Goal: Transaction & Acquisition: Purchase product/service

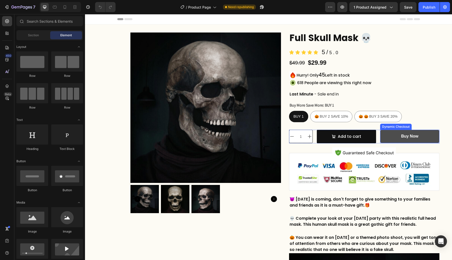
click at [420, 136] on button "Buy Now" at bounding box center [409, 136] width 59 height 13
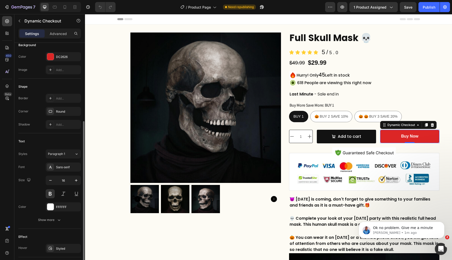
scroll to position [121, 0]
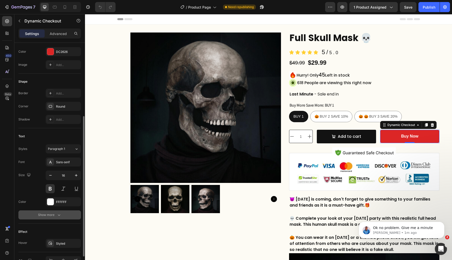
click at [58, 218] on button "Show more" at bounding box center [49, 215] width 63 height 9
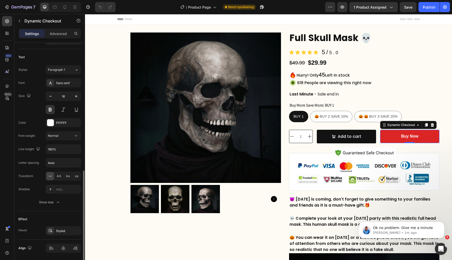
scroll to position [217, 0]
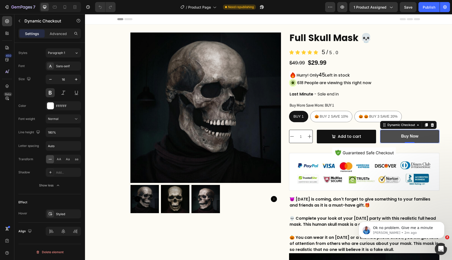
click at [392, 134] on button "Buy Now" at bounding box center [409, 136] width 59 height 13
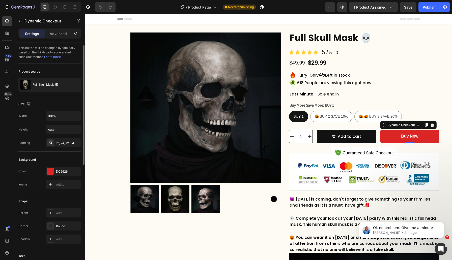
scroll to position [0, 0]
click at [74, 85] on button "button" at bounding box center [76, 86] width 6 height 6
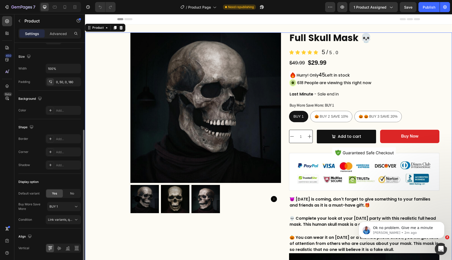
scroll to position [109, 0]
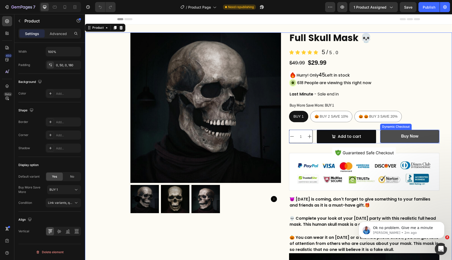
click at [390, 134] on button "Buy Now" at bounding box center [409, 136] width 59 height 13
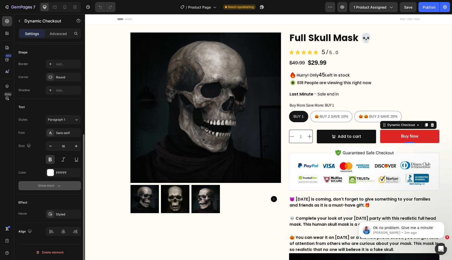
scroll to position [151, 0]
click at [57, 187] on icon "button" at bounding box center [59, 185] width 5 height 5
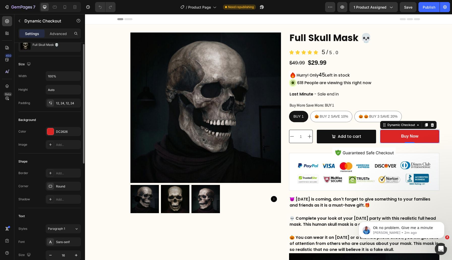
scroll to position [0, 0]
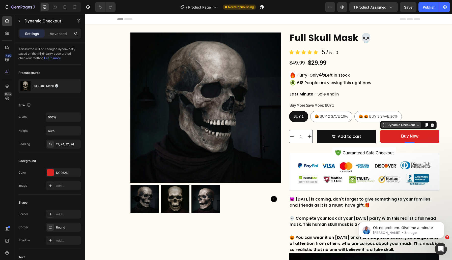
click at [387, 124] on div "Dynamic Checkout" at bounding box center [401, 125] width 30 height 5
click at [392, 125] on div "Dynamic Checkout" at bounding box center [401, 125] width 30 height 5
click at [394, 141] on button "Buy Now" at bounding box center [409, 136] width 59 height 13
click at [77, 86] on icon "button" at bounding box center [76, 86] width 4 height 4
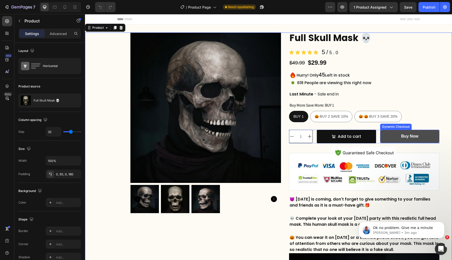
click at [396, 137] on button "Buy Now" at bounding box center [409, 136] width 59 height 13
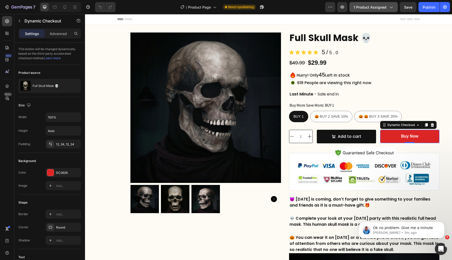
click at [393, 8] on icon "button" at bounding box center [390, 7] width 5 height 5
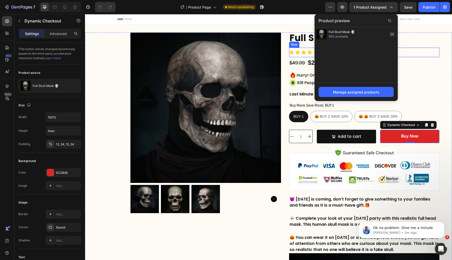
click at [430, 54] on div "Icon Icon Icon Icon Icon Icon List 5/ 5.0 Text Block Row" at bounding box center [364, 53] width 151 height 10
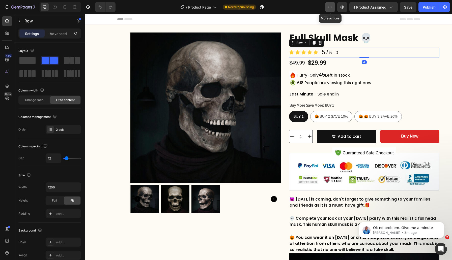
click at [331, 5] on icon "button" at bounding box center [330, 7] width 5 height 5
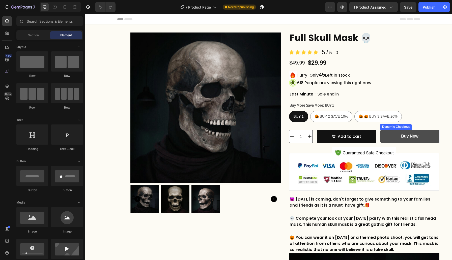
click at [392, 135] on button "Buy Now" at bounding box center [409, 136] width 59 height 13
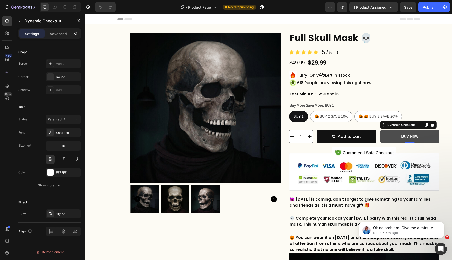
click at [417, 137] on p "Buy Now" at bounding box center [409, 136] width 17 height 7
click at [432, 138] on button "Buy Now" at bounding box center [409, 136] width 59 height 13
click at [403, 126] on div "Dynamic Checkout" at bounding box center [401, 125] width 30 height 5
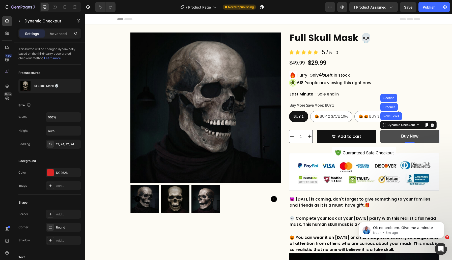
click at [383, 136] on button "Buy Now" at bounding box center [409, 136] width 59 height 13
click at [387, 125] on div "Dynamic Checkout" at bounding box center [401, 125] width 30 height 5
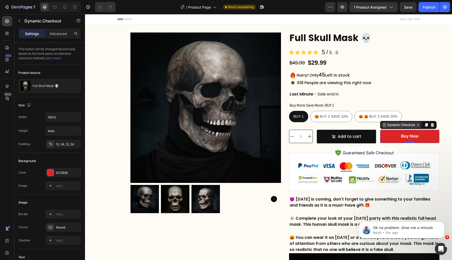
click at [387, 125] on div "Dynamic Checkout" at bounding box center [401, 125] width 30 height 5
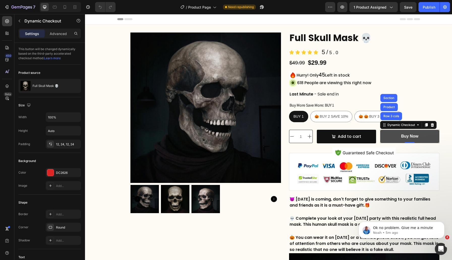
click at [387, 135] on button "Buy Now" at bounding box center [409, 136] width 59 height 13
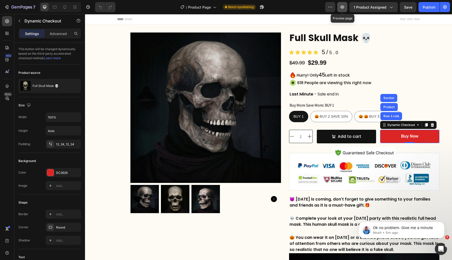
click at [344, 6] on icon "button" at bounding box center [343, 7] width 4 height 3
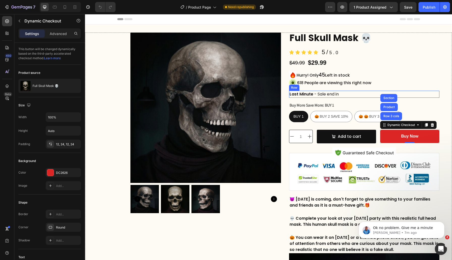
click at [433, 93] on div "Last Minute Text Block - Sale end in Text Block Row" at bounding box center [364, 94] width 151 height 7
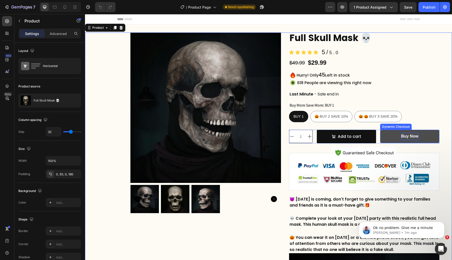
click at [411, 137] on p "Buy Now" at bounding box center [409, 136] width 17 height 7
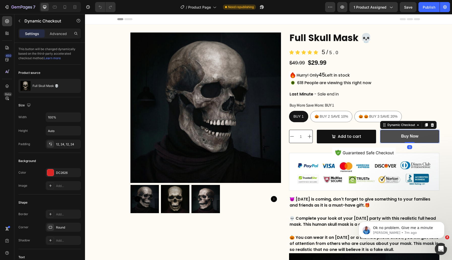
click at [386, 140] on button "Buy Now" at bounding box center [409, 136] width 59 height 13
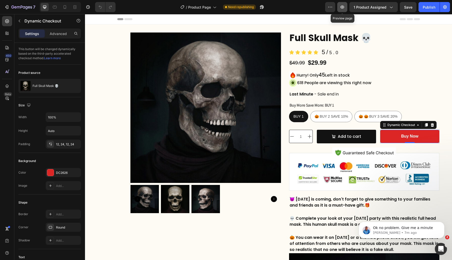
click at [343, 8] on icon "button" at bounding box center [342, 7] width 5 height 5
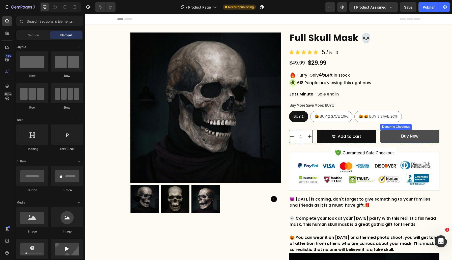
click at [383, 135] on button "Buy Now" at bounding box center [409, 136] width 59 height 13
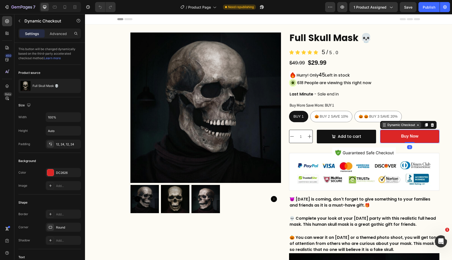
click at [419, 127] on icon at bounding box center [418, 125] width 4 height 4
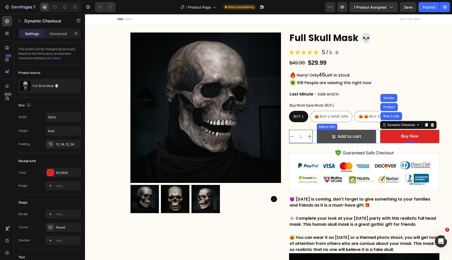
click at [371, 137] on button "Add to cart" at bounding box center [346, 137] width 59 height 14
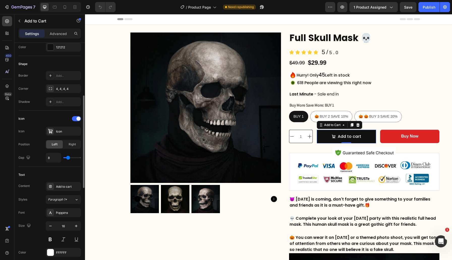
scroll to position [146, 0]
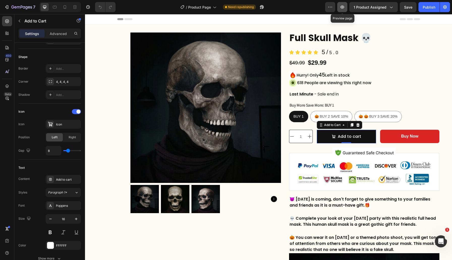
click at [342, 9] on icon "button" at bounding box center [342, 7] width 5 height 5
click at [21, 20] on icon "button" at bounding box center [19, 21] width 4 height 4
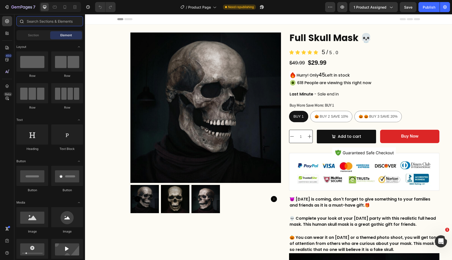
click at [37, 19] on input "text" at bounding box center [49, 21] width 67 height 10
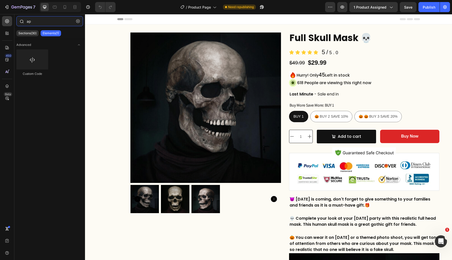
type input "a"
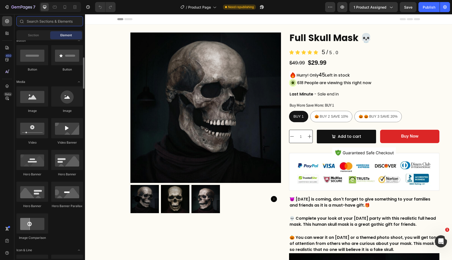
scroll to position [0, 0]
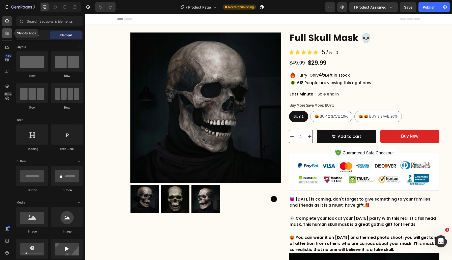
click at [5, 36] on div at bounding box center [7, 33] width 10 height 10
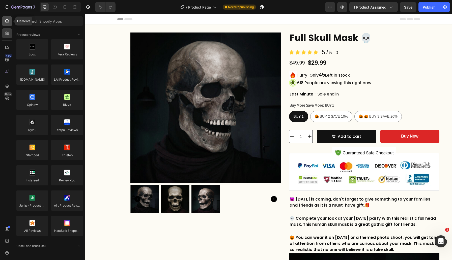
click at [7, 24] on div at bounding box center [7, 21] width 10 height 10
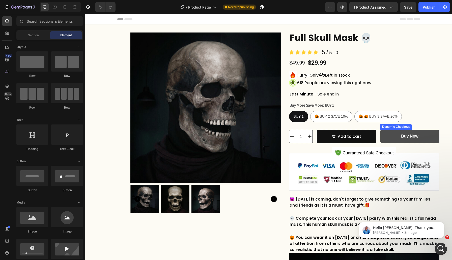
click at [393, 133] on button "Buy Now" at bounding box center [409, 136] width 59 height 13
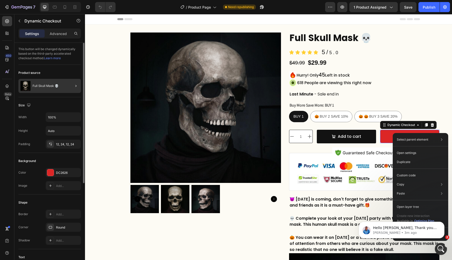
click at [71, 87] on div at bounding box center [74, 86] width 14 height 14
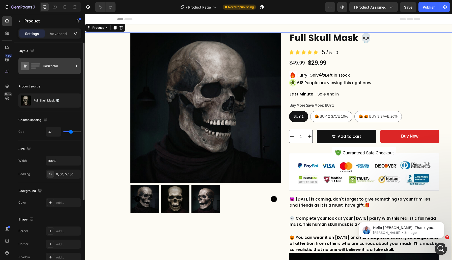
click at [76, 67] on icon at bounding box center [76, 66] width 5 height 5
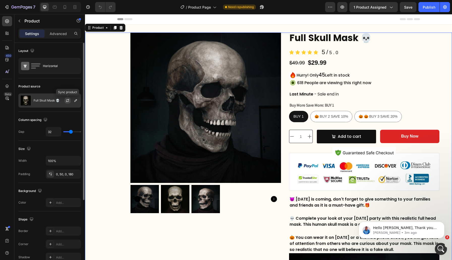
click at [66, 101] on icon "button" at bounding box center [68, 101] width 4 height 4
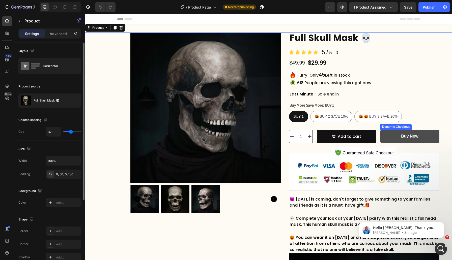
click at [393, 136] on button "Buy Now" at bounding box center [409, 136] width 59 height 13
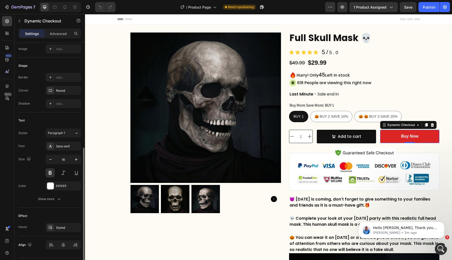
scroll to position [151, 0]
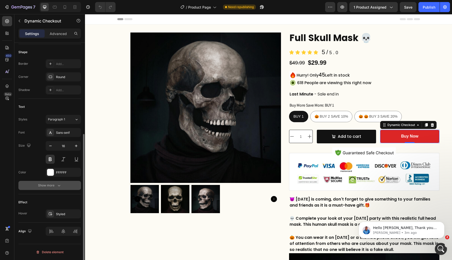
click at [57, 184] on icon "button" at bounding box center [59, 185] width 5 height 5
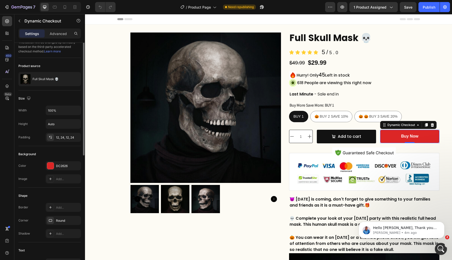
scroll to position [0, 0]
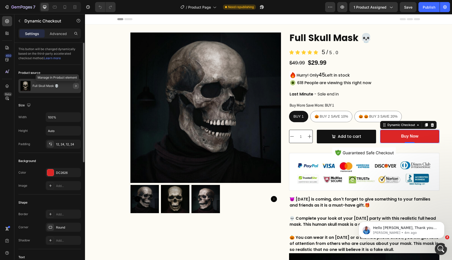
click at [77, 88] on icon "button" at bounding box center [76, 86] width 4 height 4
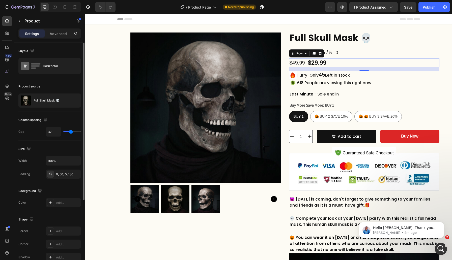
click at [379, 60] on div "$29.99 Product Price Product Price $49.99 Product Price Product Price Row 0" at bounding box center [364, 62] width 151 height 9
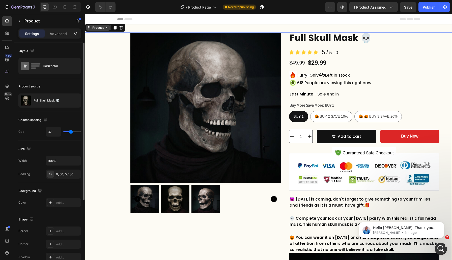
click at [103, 27] on div "Product" at bounding box center [97, 27] width 13 height 5
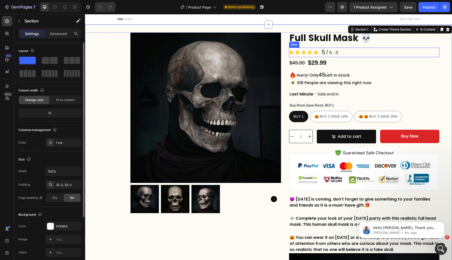
click at [418, 51] on div "Icon Icon Icon Icon Icon Icon List 5/ 5.0 Text Block Row" at bounding box center [364, 53] width 151 height 10
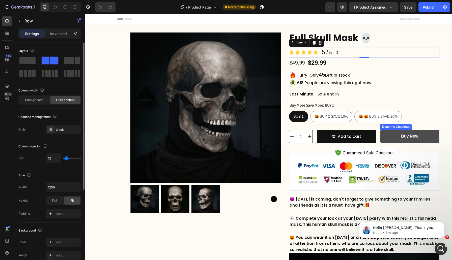
click at [392, 137] on button "Buy Now" at bounding box center [409, 136] width 59 height 13
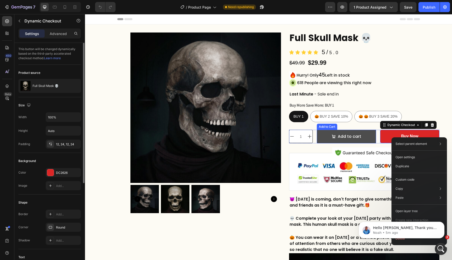
click at [354, 140] on button "Add to cart" at bounding box center [346, 137] width 59 height 14
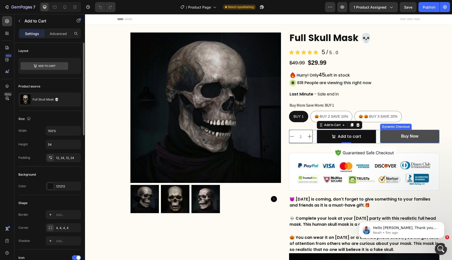
click at [399, 139] on button "Buy Now" at bounding box center [409, 136] width 59 height 13
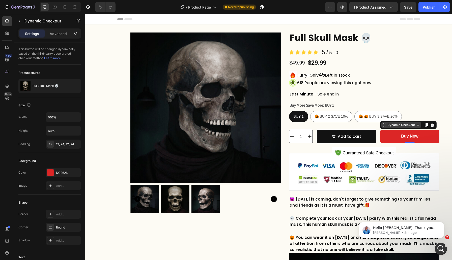
click at [416, 124] on icon at bounding box center [418, 125] width 4 height 4
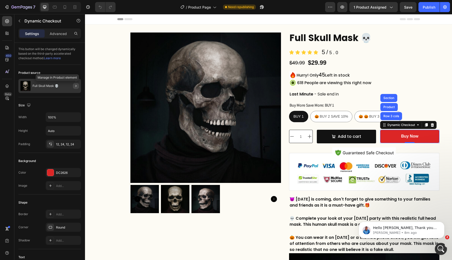
click at [76, 87] on icon "button" at bounding box center [76, 86] width 4 height 4
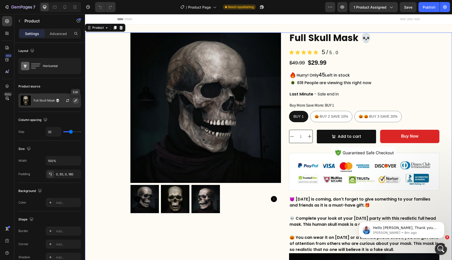
click at [75, 101] on icon "button" at bounding box center [76, 101] width 4 height 4
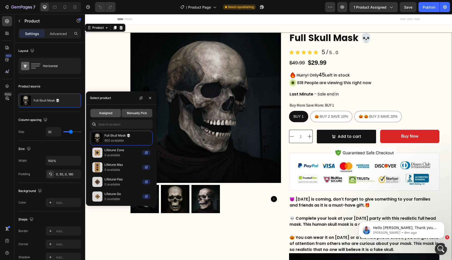
click at [107, 116] on div "Assigned" at bounding box center [106, 113] width 30 height 8
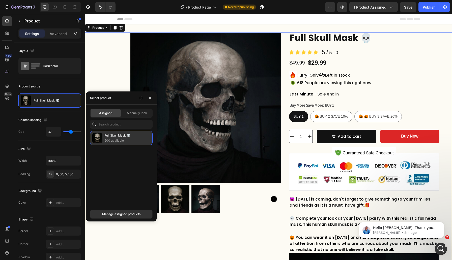
click at [126, 142] on p "900 available" at bounding box center [127, 140] width 46 height 5
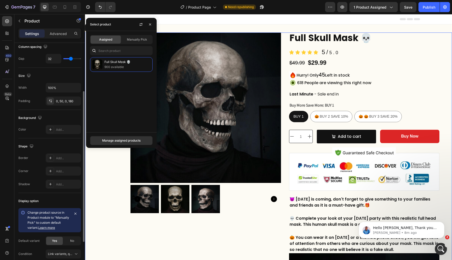
scroll to position [71, 0]
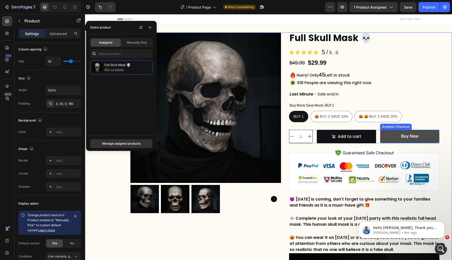
click at [388, 137] on button "Buy Now" at bounding box center [409, 136] width 59 height 13
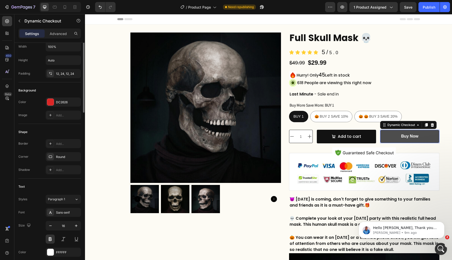
scroll to position [0, 0]
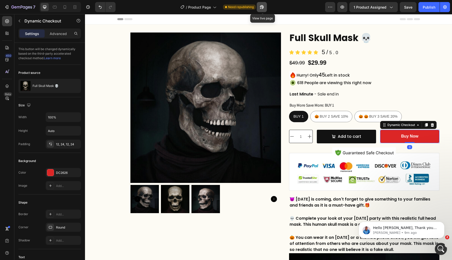
click at [262, 7] on icon "button" at bounding box center [261, 7] width 5 height 5
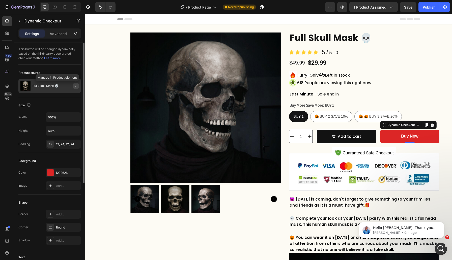
click at [76, 86] on icon "button" at bounding box center [76, 86] width 4 height 4
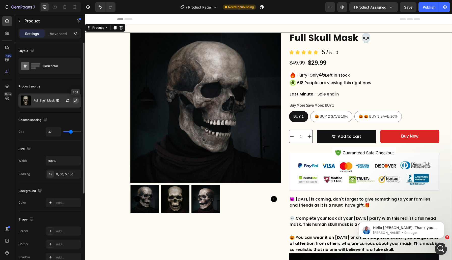
click at [76, 100] on icon "button" at bounding box center [76, 101] width 4 height 4
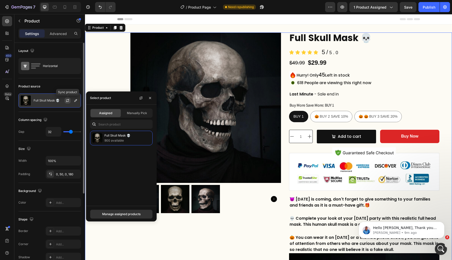
click at [67, 100] on icon "button" at bounding box center [68, 101] width 4 height 4
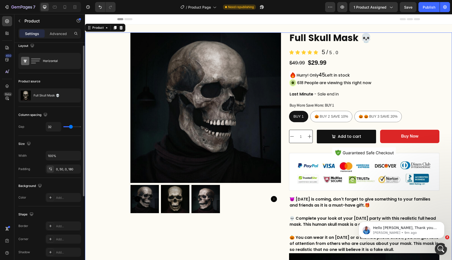
scroll to position [5, 0]
click at [77, 96] on icon "button" at bounding box center [76, 96] width 4 height 4
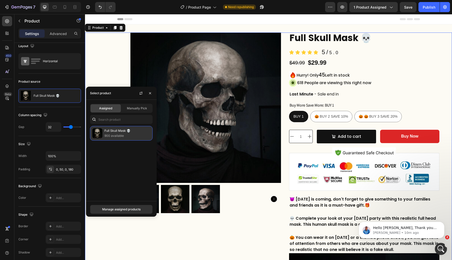
click at [133, 135] on p "900 available" at bounding box center [127, 135] width 46 height 5
click at [135, 209] on div "Manage assigned products" at bounding box center [121, 209] width 38 height 5
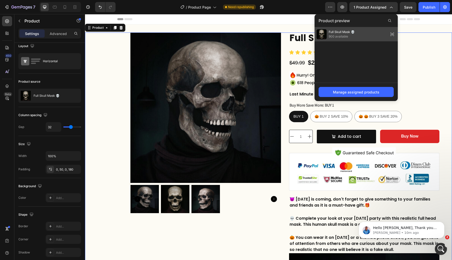
click at [352, 31] on span "Full Skull Mask 💀" at bounding box center [342, 32] width 26 height 5
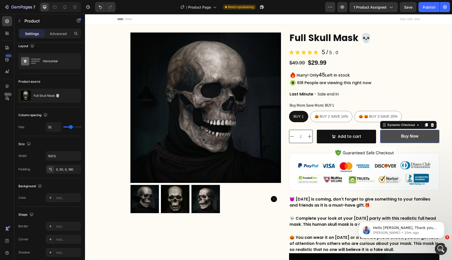
click at [399, 134] on button "Buy Now" at bounding box center [409, 136] width 59 height 13
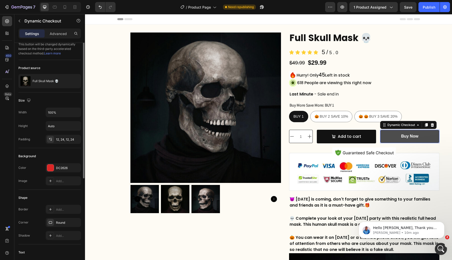
scroll to position [0, 0]
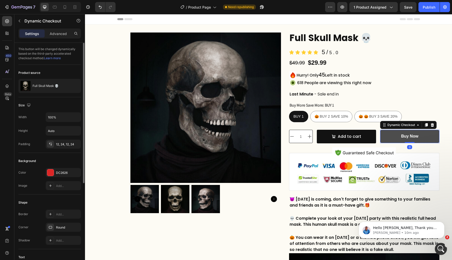
click at [399, 134] on button "Buy Now" at bounding box center [409, 136] width 59 height 13
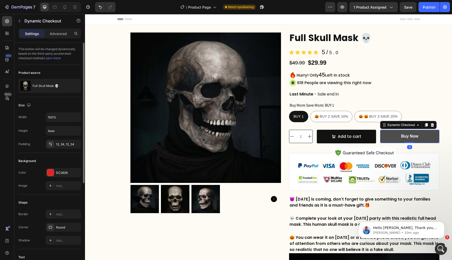
click at [399, 134] on button "Buy Now" at bounding box center [409, 136] width 59 height 13
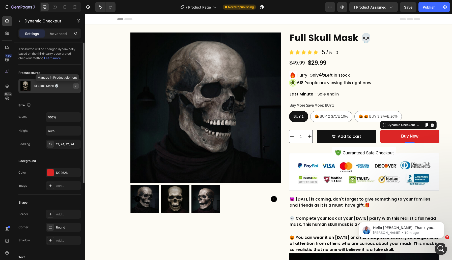
click at [76, 85] on icon "button" at bounding box center [76, 86] width 4 height 4
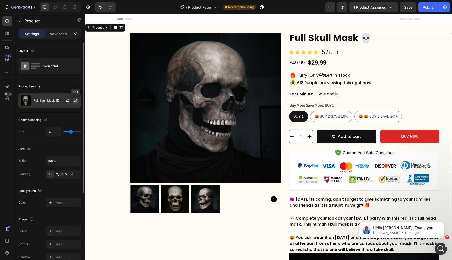
click at [75, 101] on icon "button" at bounding box center [76, 101] width 4 height 4
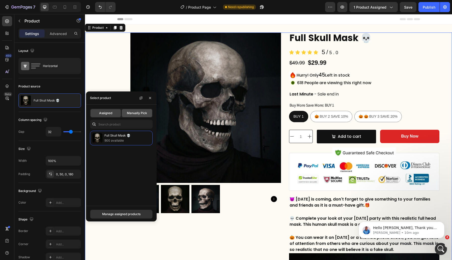
click at [128, 114] on span "Manually Pick" at bounding box center [137, 113] width 20 height 5
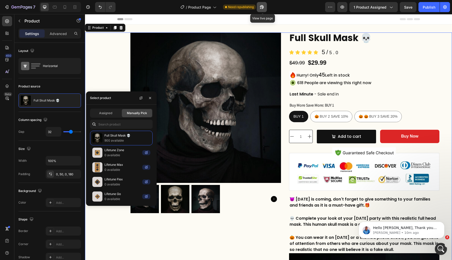
click at [264, 5] on icon "button" at bounding box center [261, 7] width 5 height 5
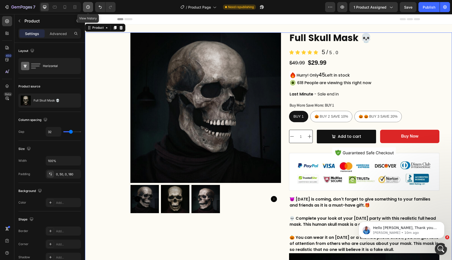
click at [88, 7] on icon "button" at bounding box center [88, 7] width 5 height 5
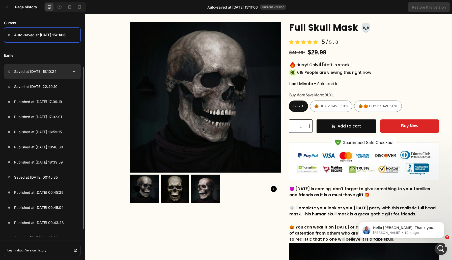
click at [59, 74] on div at bounding box center [42, 71] width 77 height 15
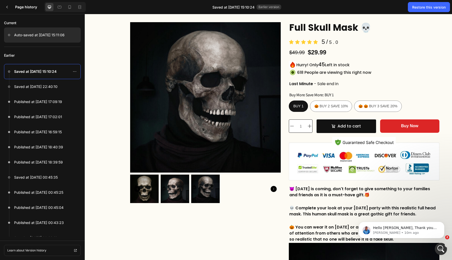
click at [59, 36] on p "Auto-saved at Aug 26, 15:11:06" at bounding box center [39, 35] width 50 height 6
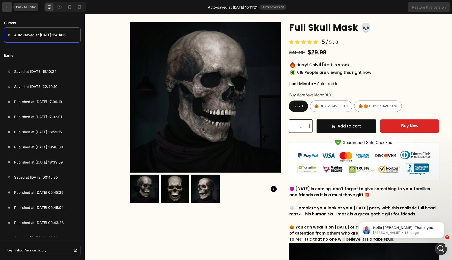
click at [8, 7] on icon at bounding box center [7, 7] width 4 height 4
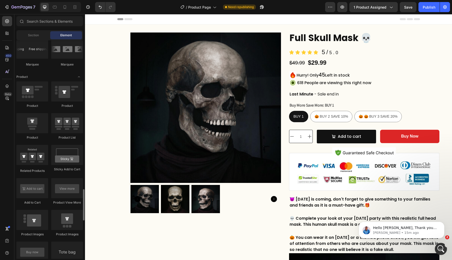
scroll to position [860, 0]
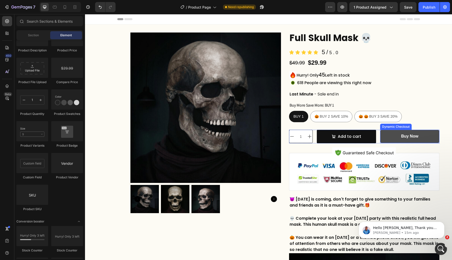
click at [392, 139] on button "Buy Now" at bounding box center [409, 136] width 59 height 13
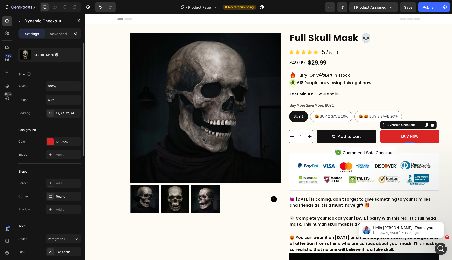
scroll to position [0, 0]
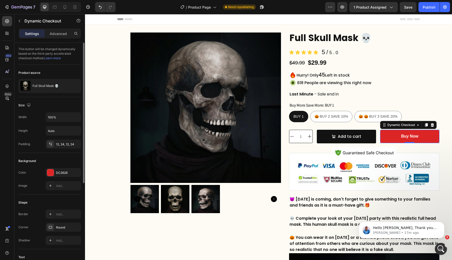
click at [54, 59] on link "Learn more" at bounding box center [52, 58] width 17 height 4
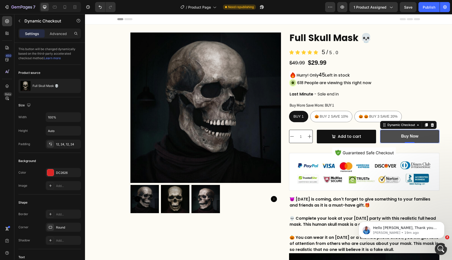
click at [391, 139] on button "Buy Now" at bounding box center [409, 136] width 59 height 13
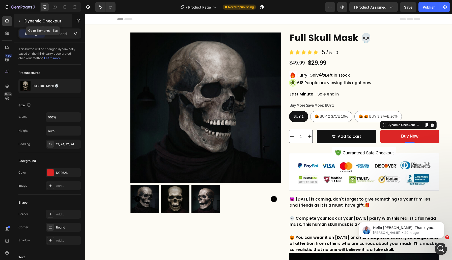
click at [23, 21] on button "button" at bounding box center [19, 21] width 8 height 8
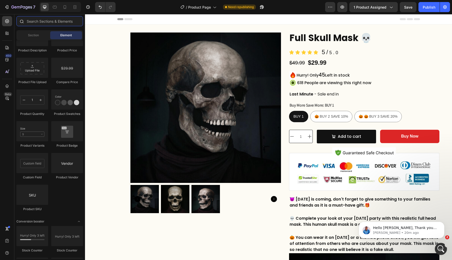
click at [43, 21] on input "text" at bounding box center [49, 21] width 67 height 10
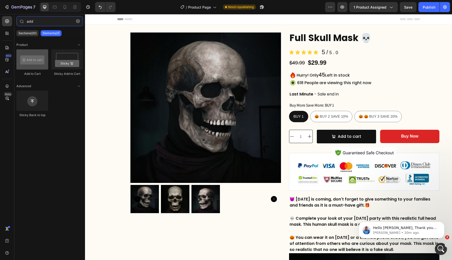
type input "add"
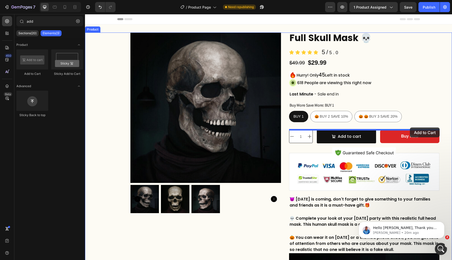
drag, startPoint x: 120, startPoint y: 75, endPoint x: 410, endPoint y: 128, distance: 294.3
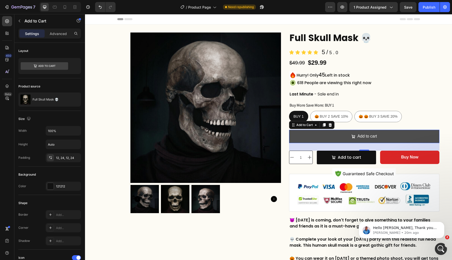
click at [412, 138] on button "Add to cart" at bounding box center [364, 136] width 151 height 13
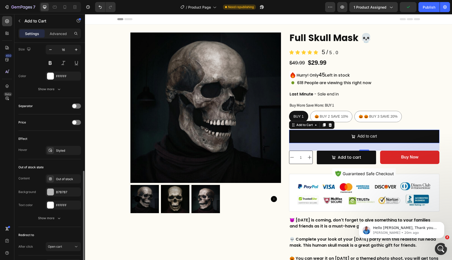
scroll to position [321, 0]
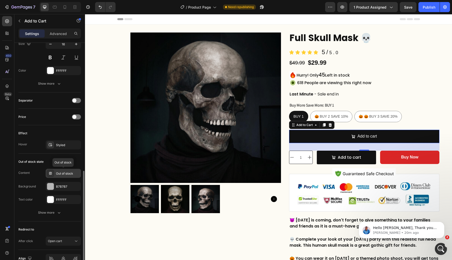
click at [68, 173] on div "Out of stock" at bounding box center [68, 174] width 24 height 5
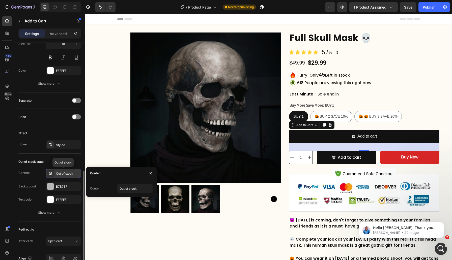
click at [66, 174] on div "Out of stock" at bounding box center [68, 174] width 24 height 5
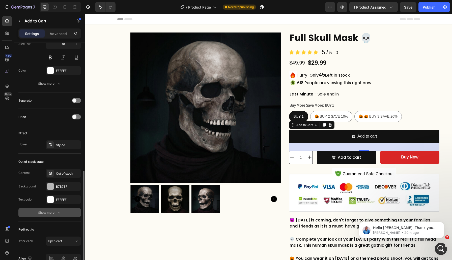
click at [57, 215] on icon "button" at bounding box center [59, 212] width 5 height 5
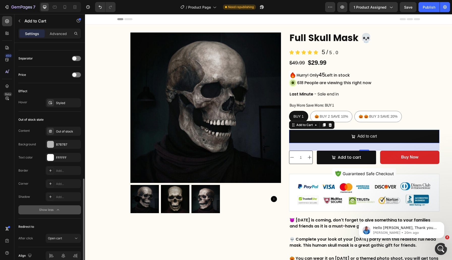
scroll to position [388, 0]
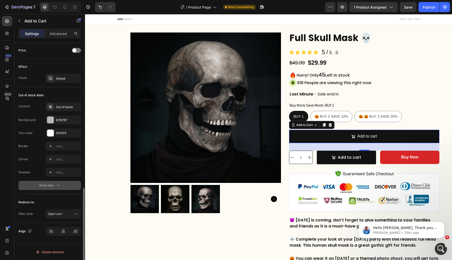
click at [57, 215] on span "Open cart" at bounding box center [55, 214] width 14 height 4
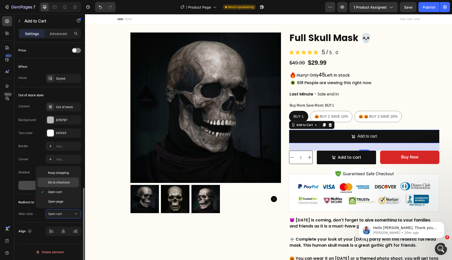
click at [62, 182] on span "Go to checkout" at bounding box center [59, 182] width 22 height 5
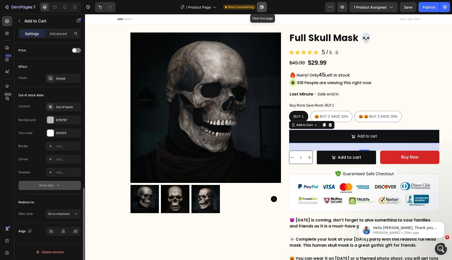
click at [261, 8] on icon "button" at bounding box center [260, 8] width 1 height 1
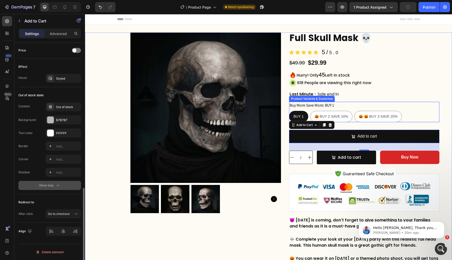
click at [424, 113] on div "BUY 1 BUY 1 BUY 1 🎃 BUY 2 SAVE 10% 🎃 BUY 2 SAVE 10% 🎃 BUY 2 SAVE 10% 🎃 🎃 BUY 3 …" at bounding box center [364, 116] width 151 height 11
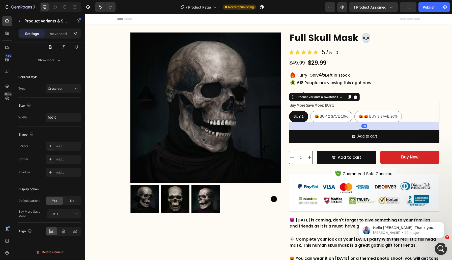
scroll to position [0, 0]
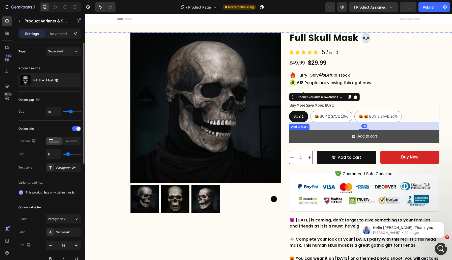
click at [416, 131] on button "Add to cart" at bounding box center [364, 136] width 151 height 13
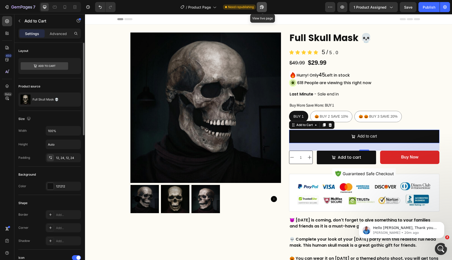
click at [261, 8] on icon "button" at bounding box center [260, 8] width 1 height 1
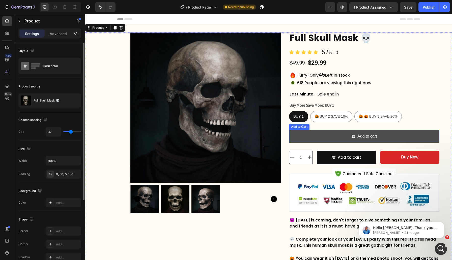
click at [396, 135] on button "Add to cart" at bounding box center [364, 136] width 151 height 13
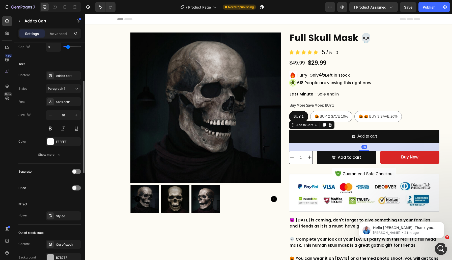
scroll to position [349, 0]
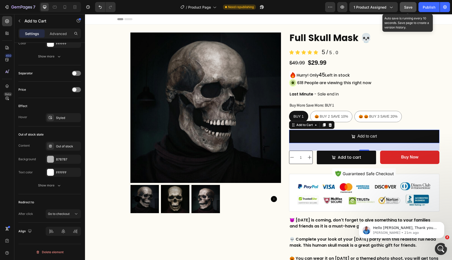
click at [407, 10] on button "Save" at bounding box center [408, 7] width 17 height 10
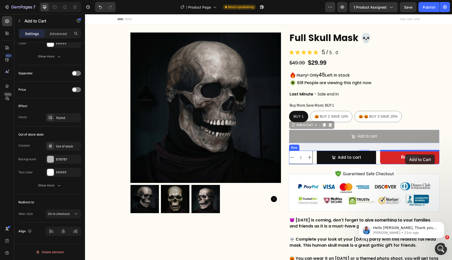
drag, startPoint x: 389, startPoint y: 135, endPoint x: 405, endPoint y: 155, distance: 25.3
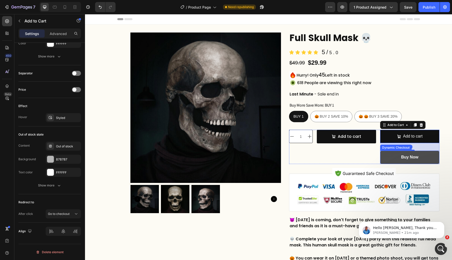
click at [392, 160] on button "Buy Now" at bounding box center [409, 157] width 59 height 13
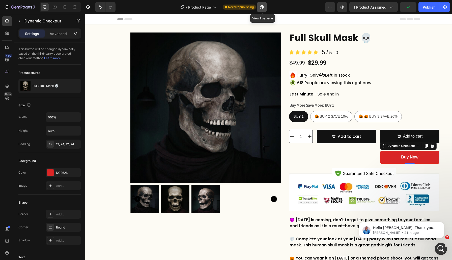
click at [264, 6] on icon "button" at bounding box center [261, 7] width 5 height 5
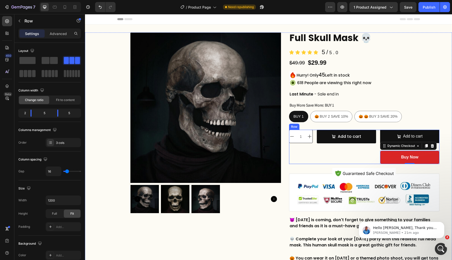
click at [346, 159] on div "Add to cart Add to Cart" at bounding box center [346, 147] width 59 height 34
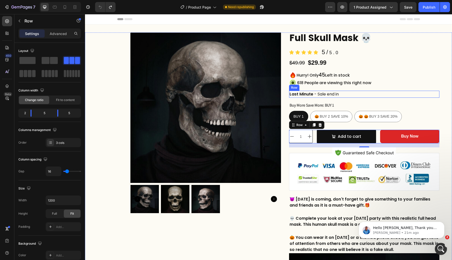
click at [389, 96] on div "Last Minute Text Block - Sale end in Text Block Row" at bounding box center [364, 94] width 151 height 7
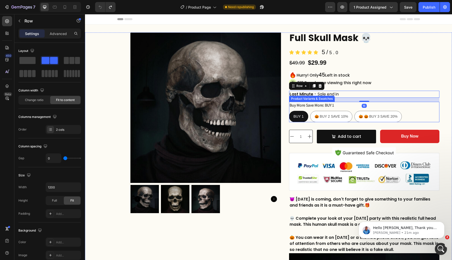
click at [394, 106] on div "Buy More Save More: BUY 1 BUY 1 BUY 1 BUY 1 🎃 BUY 2 SAVE 10% 🎃 BUY 2 SAVE 10% 🎃…" at bounding box center [364, 112] width 151 height 20
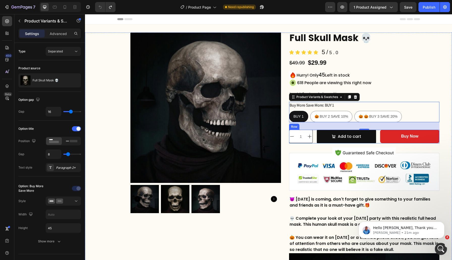
click at [377, 136] on div "1 Product Quantity Add to cart Add to Cart Buy Now Dynamic Checkout Row" at bounding box center [364, 137] width 151 height 14
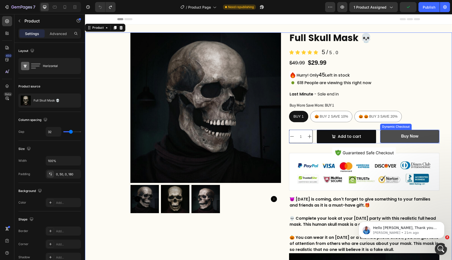
click at [392, 140] on button "Buy Now" at bounding box center [409, 136] width 59 height 13
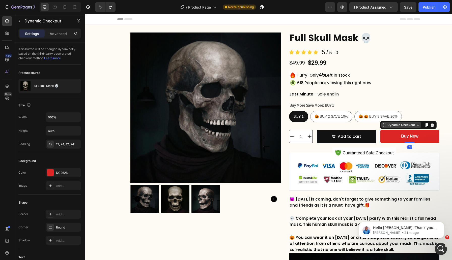
click at [386, 125] on icon at bounding box center [384, 125] width 4 height 4
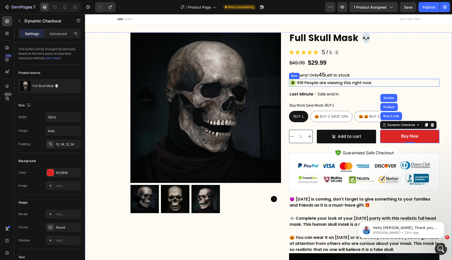
click at [431, 77] on div "Hurry! Only 45 Left in stock Text Block" at bounding box center [372, 75] width 134 height 8
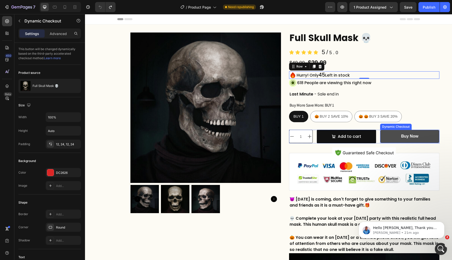
click at [384, 139] on button "Buy Now" at bounding box center [409, 136] width 59 height 13
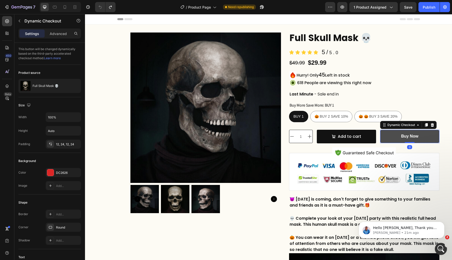
click at [384, 139] on button "Buy Now" at bounding box center [409, 136] width 59 height 13
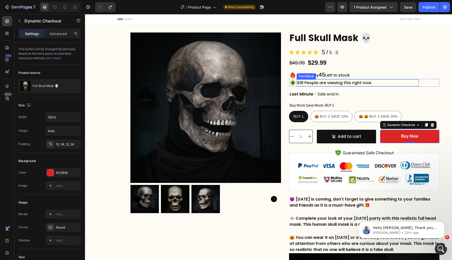
click at [416, 86] on div "618 People are viewing this right now" at bounding box center [358, 82] width 122 height 7
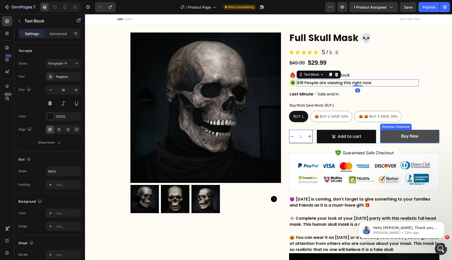
click at [394, 139] on button "Buy Now" at bounding box center [409, 136] width 59 height 13
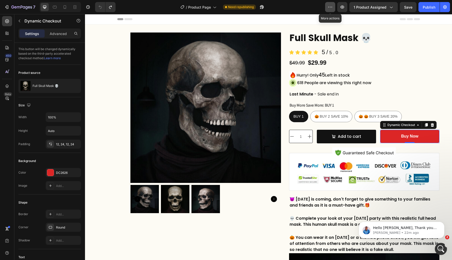
click at [331, 9] on icon "button" at bounding box center [330, 7] width 5 height 5
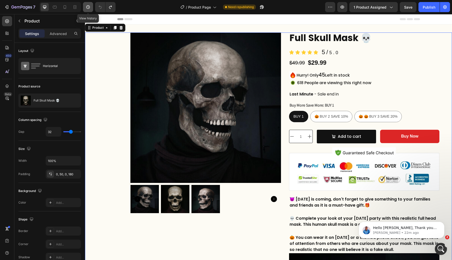
click at [90, 6] on icon "button" at bounding box center [88, 7] width 5 height 5
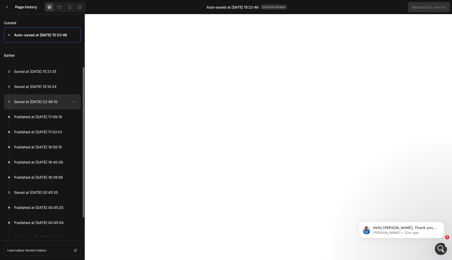
click at [58, 102] on p "Saved at [DATE] 22:40:10" at bounding box center [35, 102] width 43 height 6
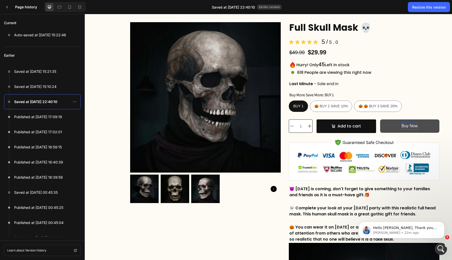
click at [408, 130] on p "Buy Now" at bounding box center [410, 126] width 16 height 7
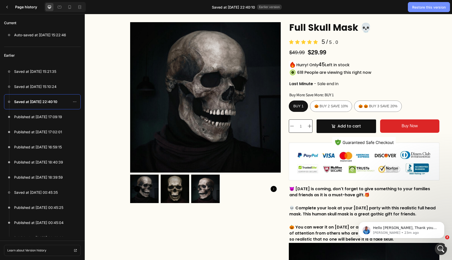
click at [427, 7] on div "Restore this version" at bounding box center [429, 7] width 34 height 5
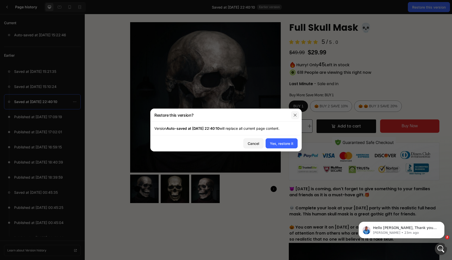
click at [297, 114] on icon "button" at bounding box center [295, 115] width 4 height 4
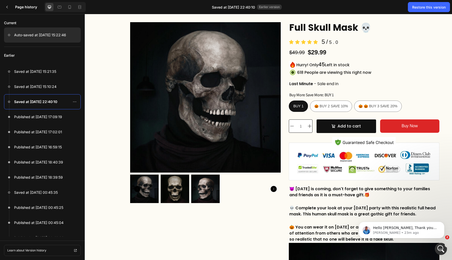
click at [42, 29] on div at bounding box center [42, 34] width 77 height 15
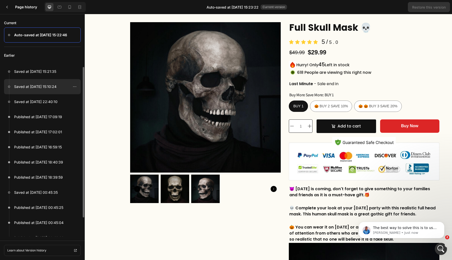
click at [49, 87] on p "Saved at [DATE] 15:10:24" at bounding box center [35, 87] width 42 height 6
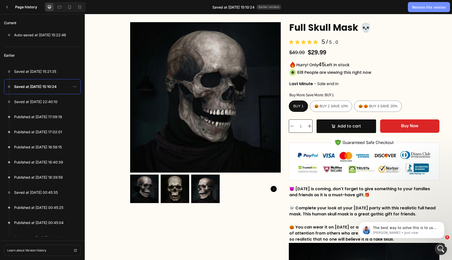
click at [431, 8] on div "Restore this version" at bounding box center [429, 7] width 34 height 5
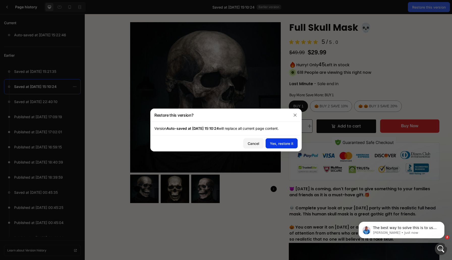
click at [278, 143] on div "Yes, restore it" at bounding box center [281, 143] width 23 height 5
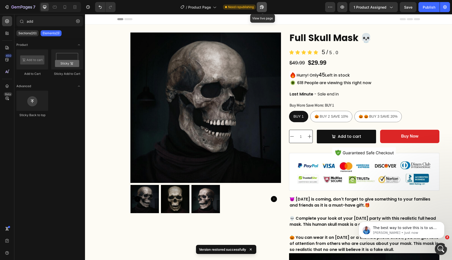
click at [263, 9] on icon "button" at bounding box center [261, 7] width 5 height 5
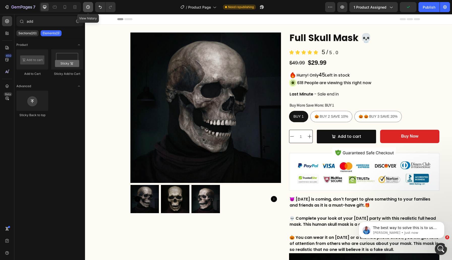
click at [88, 9] on icon "button" at bounding box center [88, 7] width 5 height 5
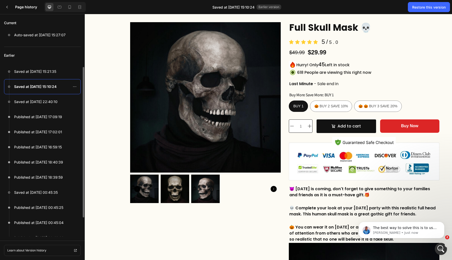
click at [51, 86] on p "Saved at [DATE] 15:10:24" at bounding box center [35, 87] width 42 height 6
click at [59, 100] on div at bounding box center [42, 101] width 77 height 15
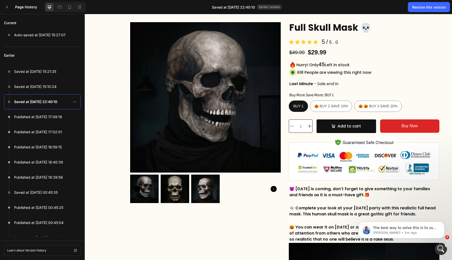
click at [257, 8] on div "Saved at Aug 25, 22:40:10 Earlier version" at bounding box center [247, 7] width 98 height 5
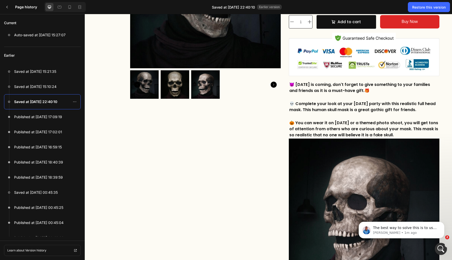
scroll to position [74, 0]
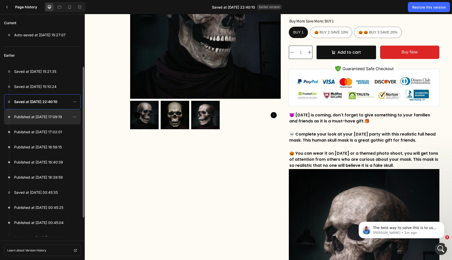
click at [51, 121] on div at bounding box center [42, 116] width 77 height 15
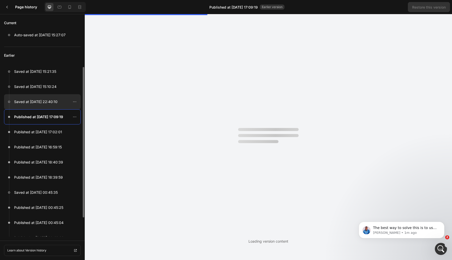
scroll to position [0, 0]
click at [49, 104] on p "Saved at [DATE] 22:40:10" at bounding box center [35, 102] width 43 height 6
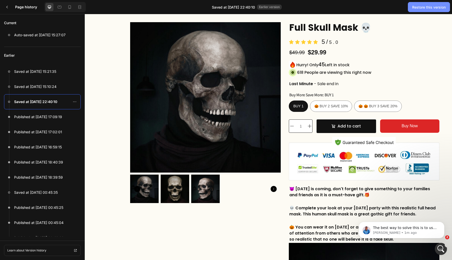
click at [425, 6] on div "Restore this version" at bounding box center [429, 7] width 34 height 5
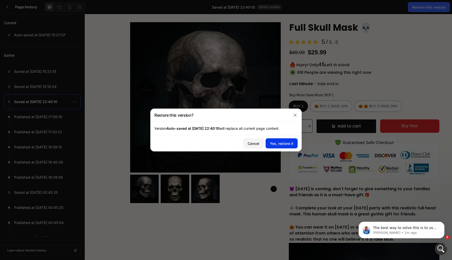
click at [286, 143] on div "Yes, restore it" at bounding box center [281, 143] width 23 height 5
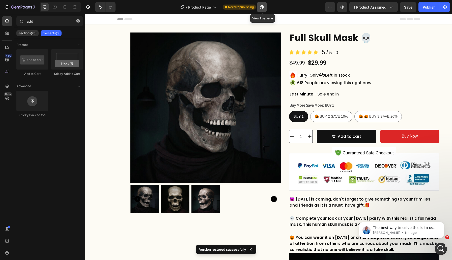
click at [262, 6] on icon "button" at bounding box center [261, 7] width 5 height 5
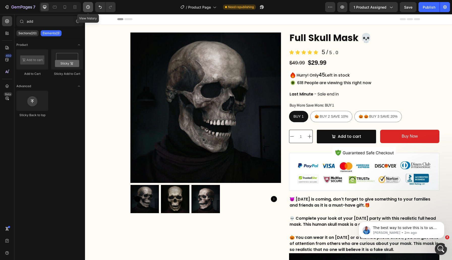
click at [89, 8] on icon "button" at bounding box center [88, 7] width 5 height 5
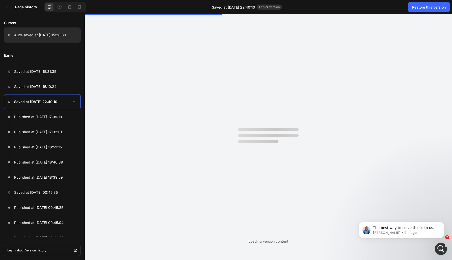
click at [56, 36] on p "Auto-saved at Aug 26, 15:28:39" at bounding box center [40, 35] width 52 height 6
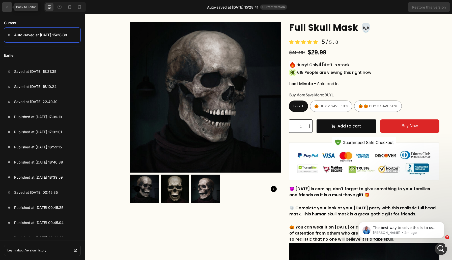
click at [8, 9] on icon at bounding box center [7, 7] width 4 height 4
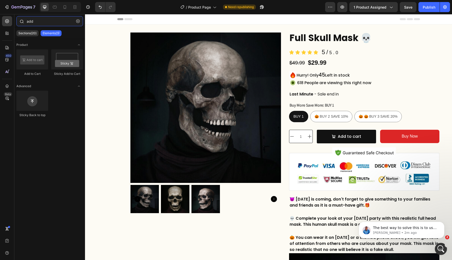
click at [31, 21] on input "add" at bounding box center [49, 21] width 67 height 10
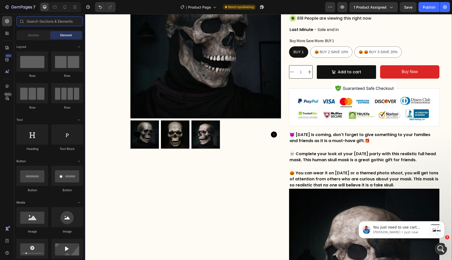
scroll to position [71, 0]
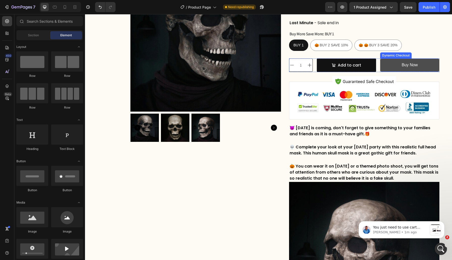
click at [396, 67] on button "Buy Now" at bounding box center [409, 65] width 59 height 13
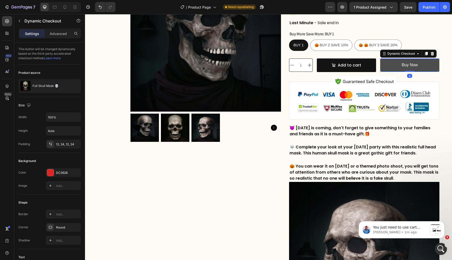
click at [396, 67] on button "Buy Now" at bounding box center [409, 65] width 59 height 13
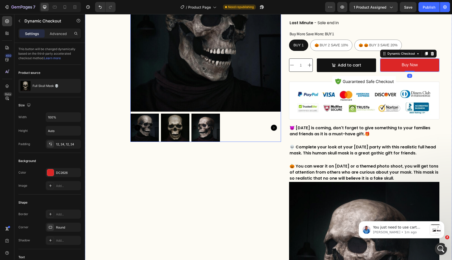
click at [261, 141] on div at bounding box center [205, 128] width 151 height 29
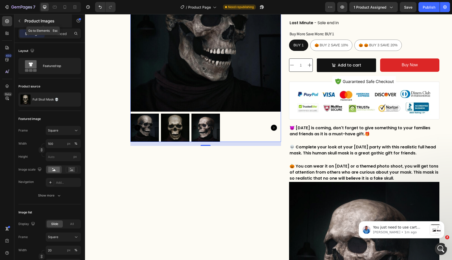
click at [27, 20] on p "Product Images" at bounding box center [45, 21] width 43 height 6
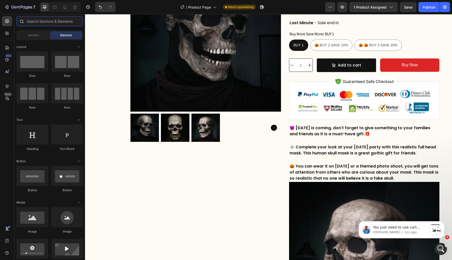
click at [39, 23] on input "text" at bounding box center [49, 21] width 67 height 10
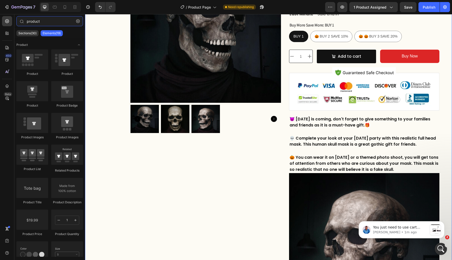
scroll to position [0, 0]
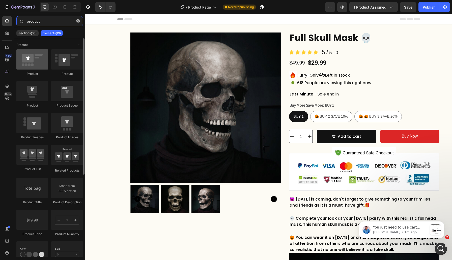
type input "product"
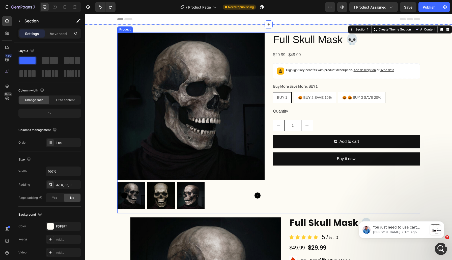
click at [269, 46] on div "Product Images Full Skull Mask 💀 Product Title $29.99 Product Price Product Pri…" at bounding box center [268, 123] width 303 height 181
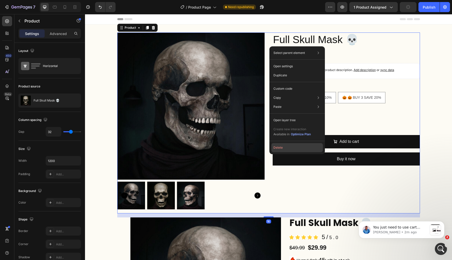
click at [286, 148] on button "Delete" at bounding box center [296, 147] width 51 height 9
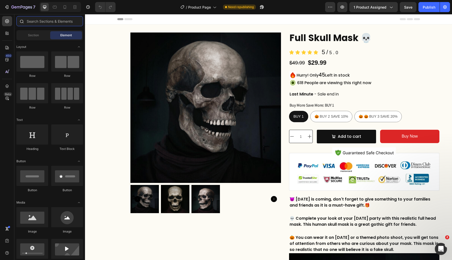
click at [37, 22] on input "text" at bounding box center [49, 21] width 67 height 10
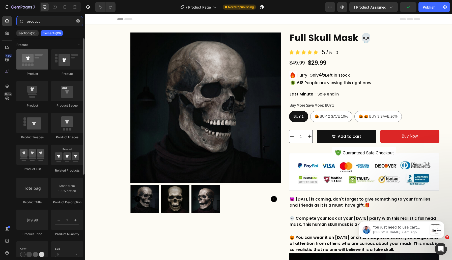
type input "product"
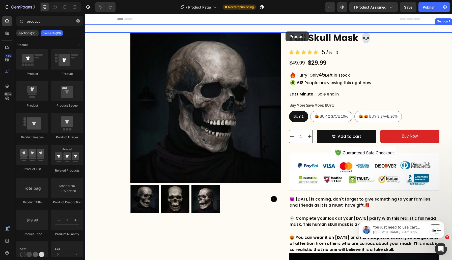
drag, startPoint x: 118, startPoint y: 76, endPoint x: 286, endPoint y: 32, distance: 173.4
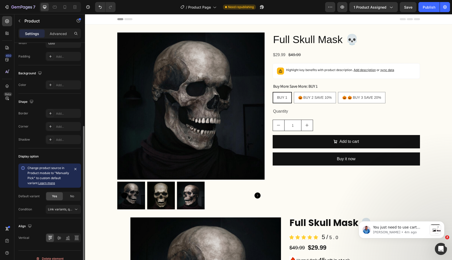
scroll to position [124, 0]
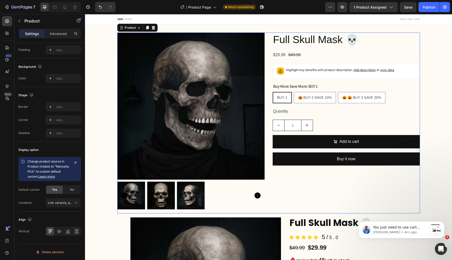
click at [266, 82] on div "Product Images Full Skull Mask 💀 Product Title $29.99 Product Price Product Pri…" at bounding box center [268, 123] width 303 height 181
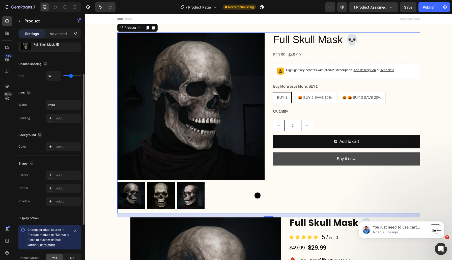
scroll to position [58, 0]
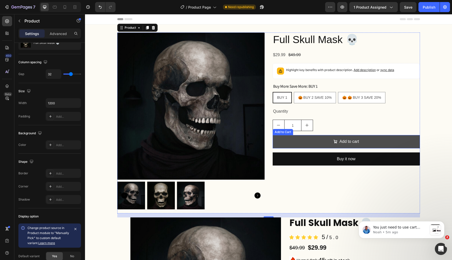
click at [315, 141] on button "Add to cart" at bounding box center [346, 141] width 147 height 13
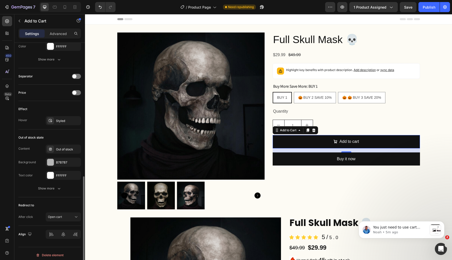
scroll to position [349, 0]
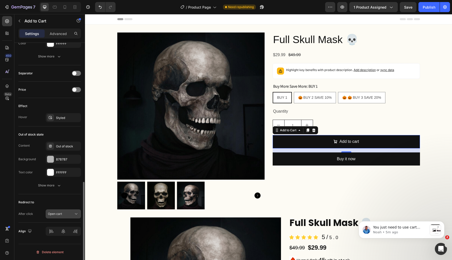
click at [60, 214] on span "Open cart" at bounding box center [55, 214] width 14 height 4
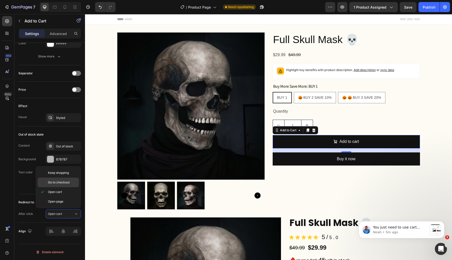
click at [59, 183] on span "Go to checkout" at bounding box center [59, 182] width 22 height 5
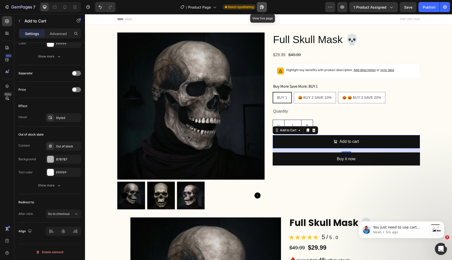
click at [261, 8] on icon "button" at bounding box center [260, 8] width 1 height 1
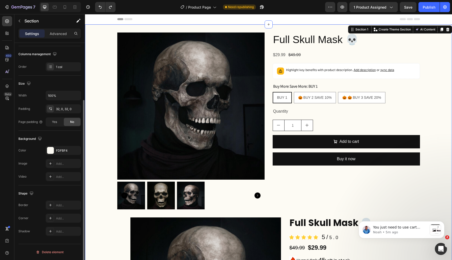
scroll to position [0, 0]
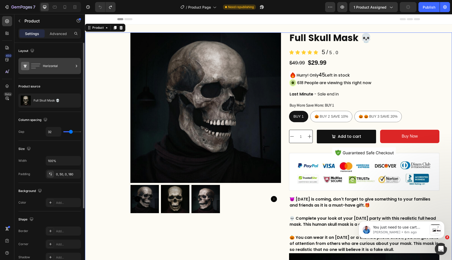
click at [76, 65] on icon at bounding box center [76, 66] width 1 height 2
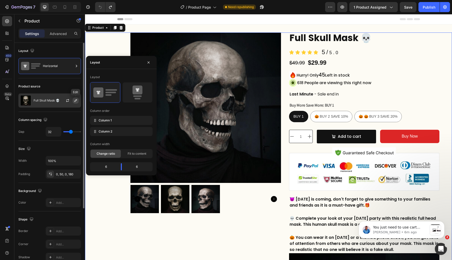
click at [76, 99] on icon "button" at bounding box center [75, 100] width 3 height 3
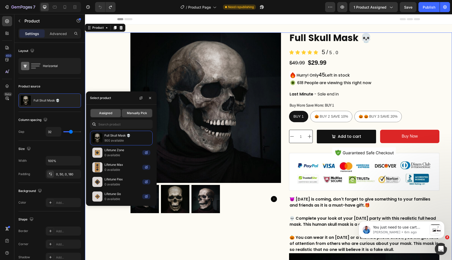
click at [110, 110] on div "Assigned" at bounding box center [106, 113] width 30 height 8
radio input "true"
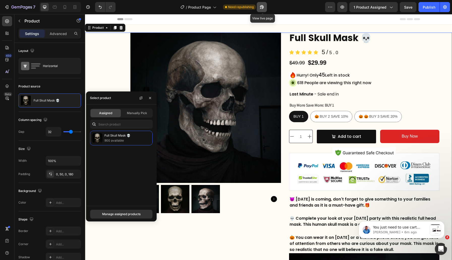
click at [264, 8] on icon "button" at bounding box center [261, 7] width 5 height 5
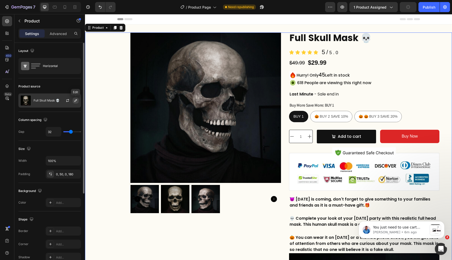
click at [75, 100] on icon "button" at bounding box center [76, 101] width 4 height 4
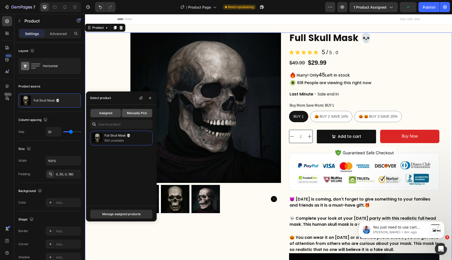
click at [146, 109] on div "Manually Pick" at bounding box center [137, 113] width 30 height 8
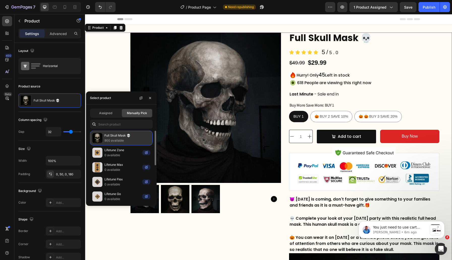
click at [107, 138] on p "900 available" at bounding box center [127, 140] width 46 height 5
click at [268, 27] on div at bounding box center [269, 24] width 8 height 8
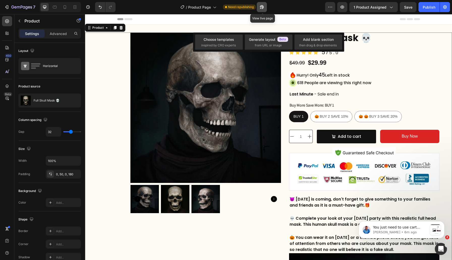
click at [261, 8] on icon "button" at bounding box center [261, 7] width 5 height 5
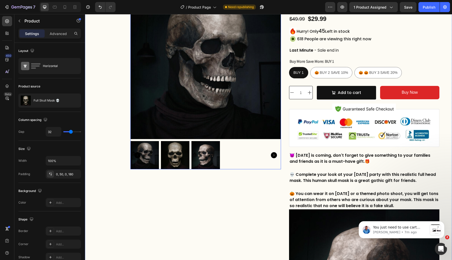
scroll to position [52, 0]
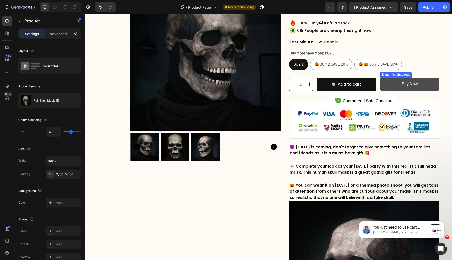
click at [404, 91] on button "Buy Now" at bounding box center [409, 84] width 59 height 13
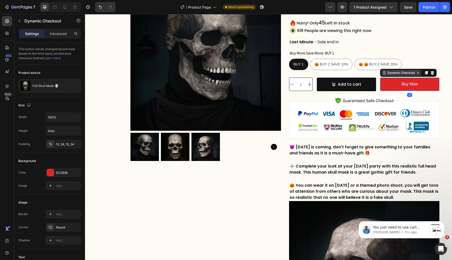
click at [410, 73] on div "Dynamic Checkout" at bounding box center [401, 73] width 30 height 5
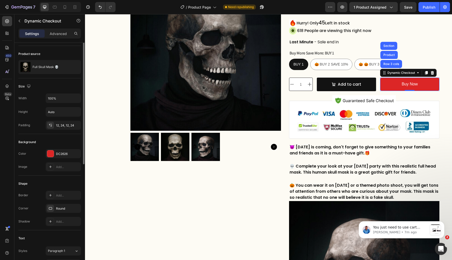
scroll to position [0, 0]
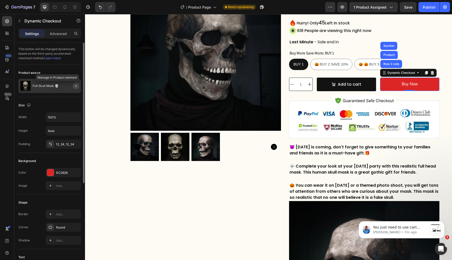
click at [75, 85] on icon "button" at bounding box center [75, 86] width 1 height 2
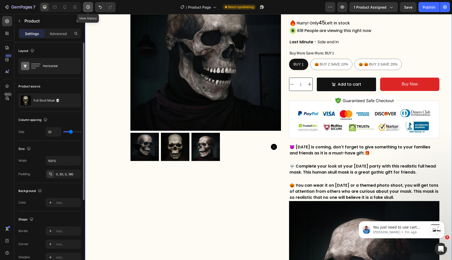
click at [88, 6] on icon "button" at bounding box center [88, 7] width 5 height 5
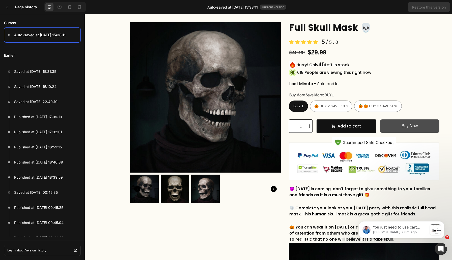
click at [389, 126] on button "Buy Now" at bounding box center [409, 126] width 59 height 13
click at [387, 130] on button "Buy Now" at bounding box center [409, 126] width 59 height 13
click at [7, 10] on div at bounding box center [7, 7] width 10 height 10
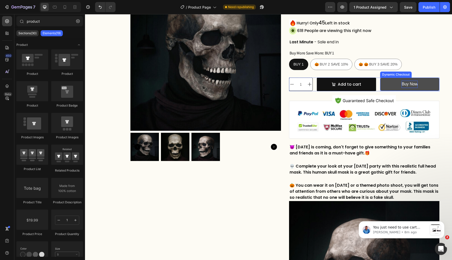
click at [406, 86] on p "Buy Now" at bounding box center [410, 84] width 16 height 7
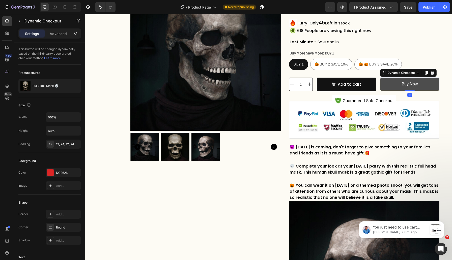
click at [383, 86] on button "Buy Now" at bounding box center [409, 84] width 59 height 13
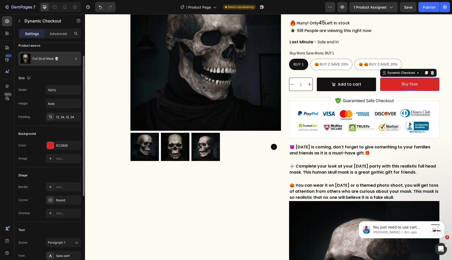
scroll to position [35, 0]
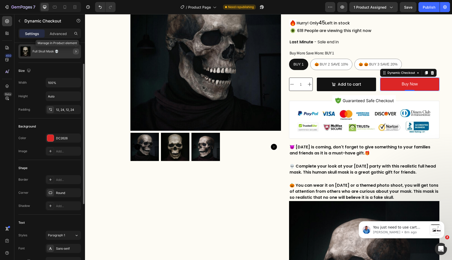
click at [77, 50] on icon "button" at bounding box center [76, 51] width 4 height 4
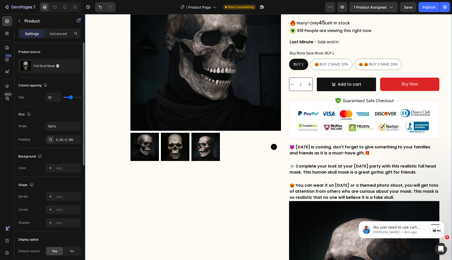
scroll to position [0, 0]
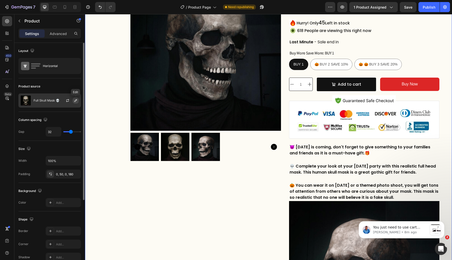
click at [75, 100] on icon "button" at bounding box center [75, 100] width 3 height 3
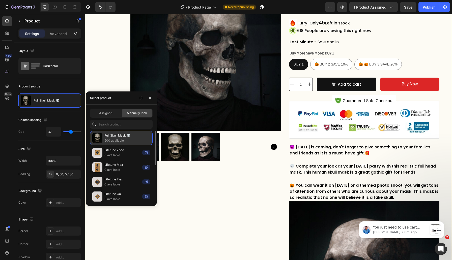
click at [126, 137] on p "Full Skull Mask 💀" at bounding box center [127, 135] width 46 height 5
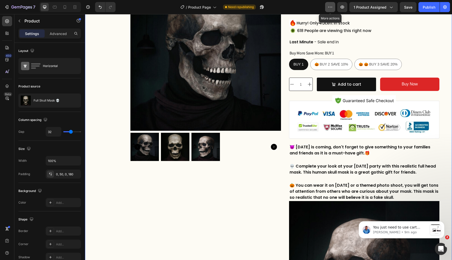
click at [331, 7] on icon "button" at bounding box center [331, 7] width 1 height 1
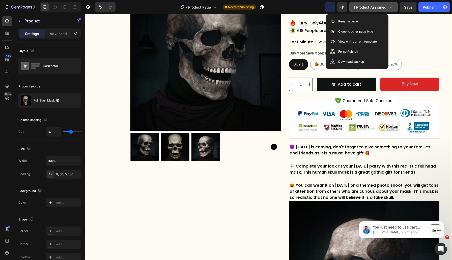
click at [392, 7] on icon "button" at bounding box center [391, 8] width 3 height 2
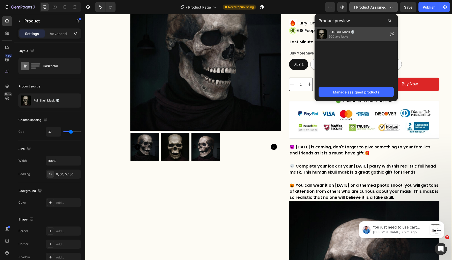
click at [356, 32] on div "Full Skull Mask 💀 900 available" at bounding box center [356, 34] width 83 height 14
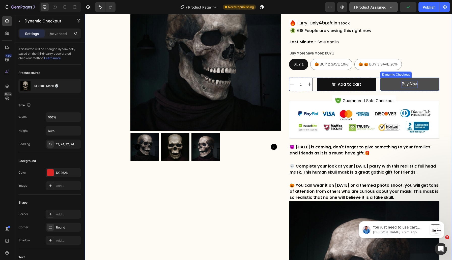
click at [402, 81] on p "Buy Now" at bounding box center [410, 84] width 16 height 7
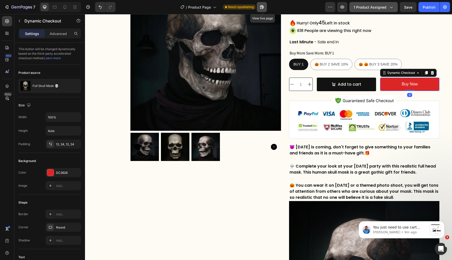
click at [261, 8] on icon "button" at bounding box center [260, 8] width 1 height 1
